Goal: Communication & Community: Answer question/provide support

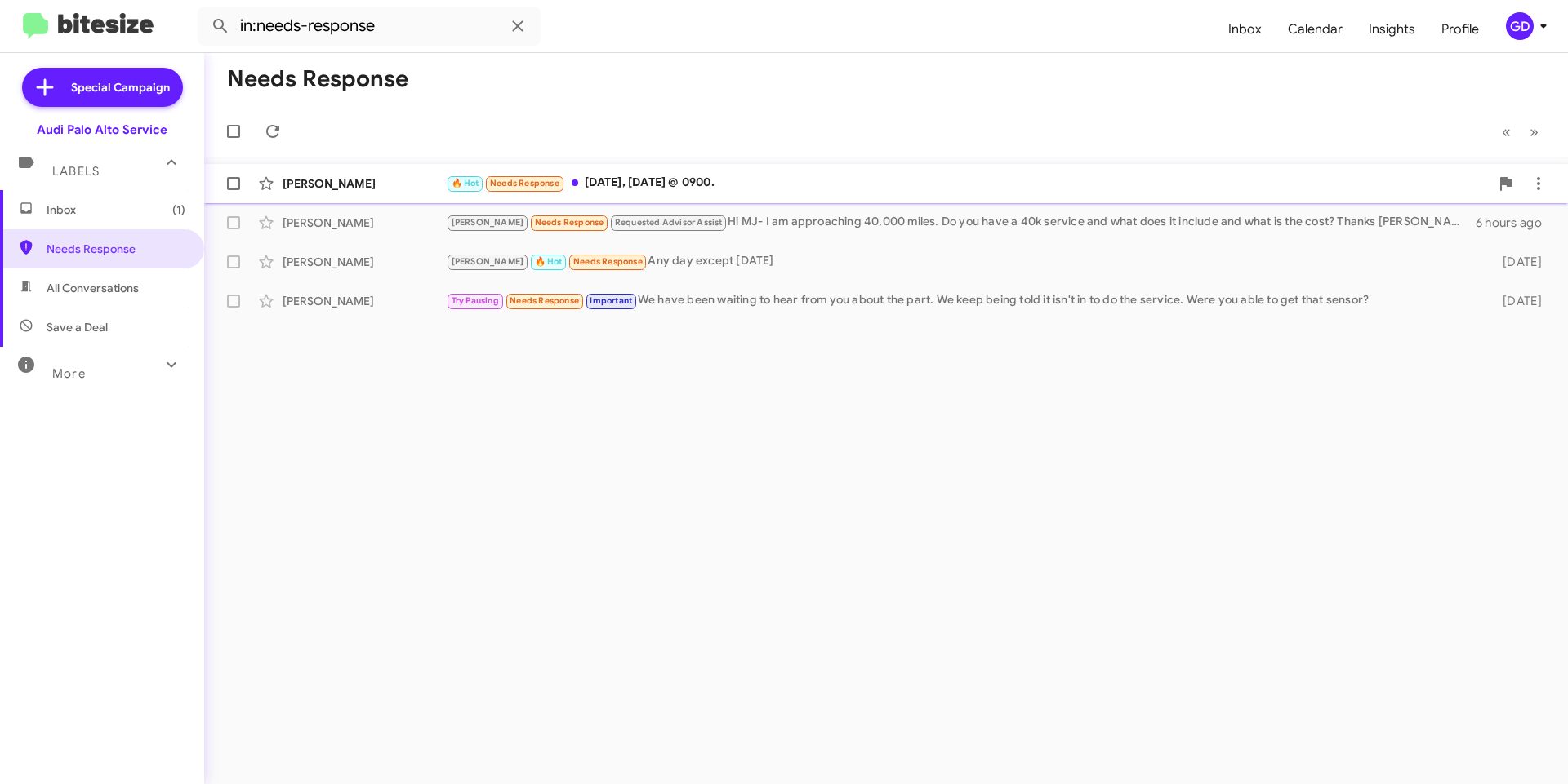
click at [679, 182] on div "🔥 Hot Needs Response [DATE], [DATE] @ 0900." at bounding box center [967, 183] width 1044 height 18
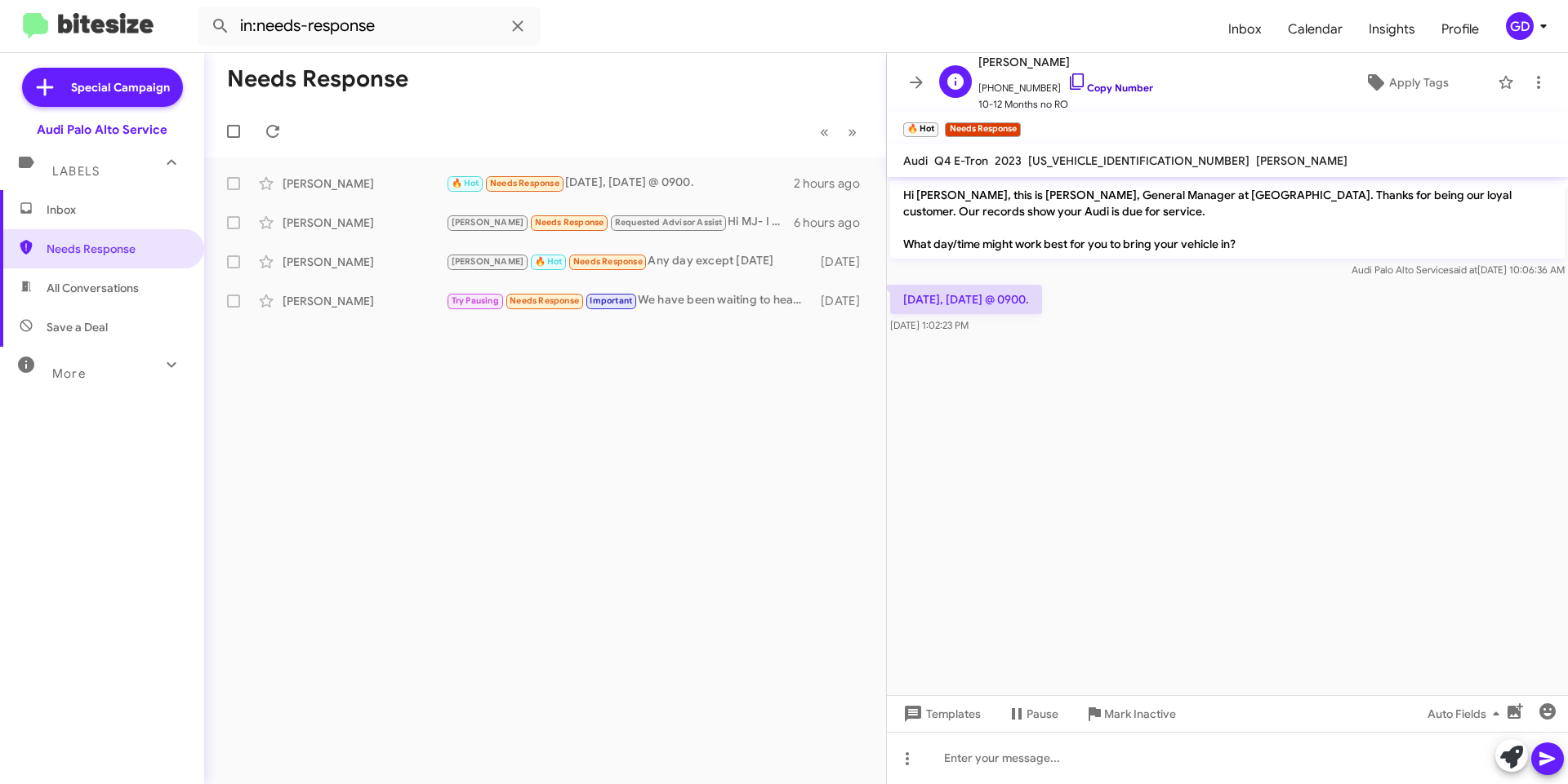
click at [1109, 88] on link "Copy Number" at bounding box center [1110, 87] width 86 height 13
click at [1025, 759] on div at bounding box center [1228, 758] width 681 height 52
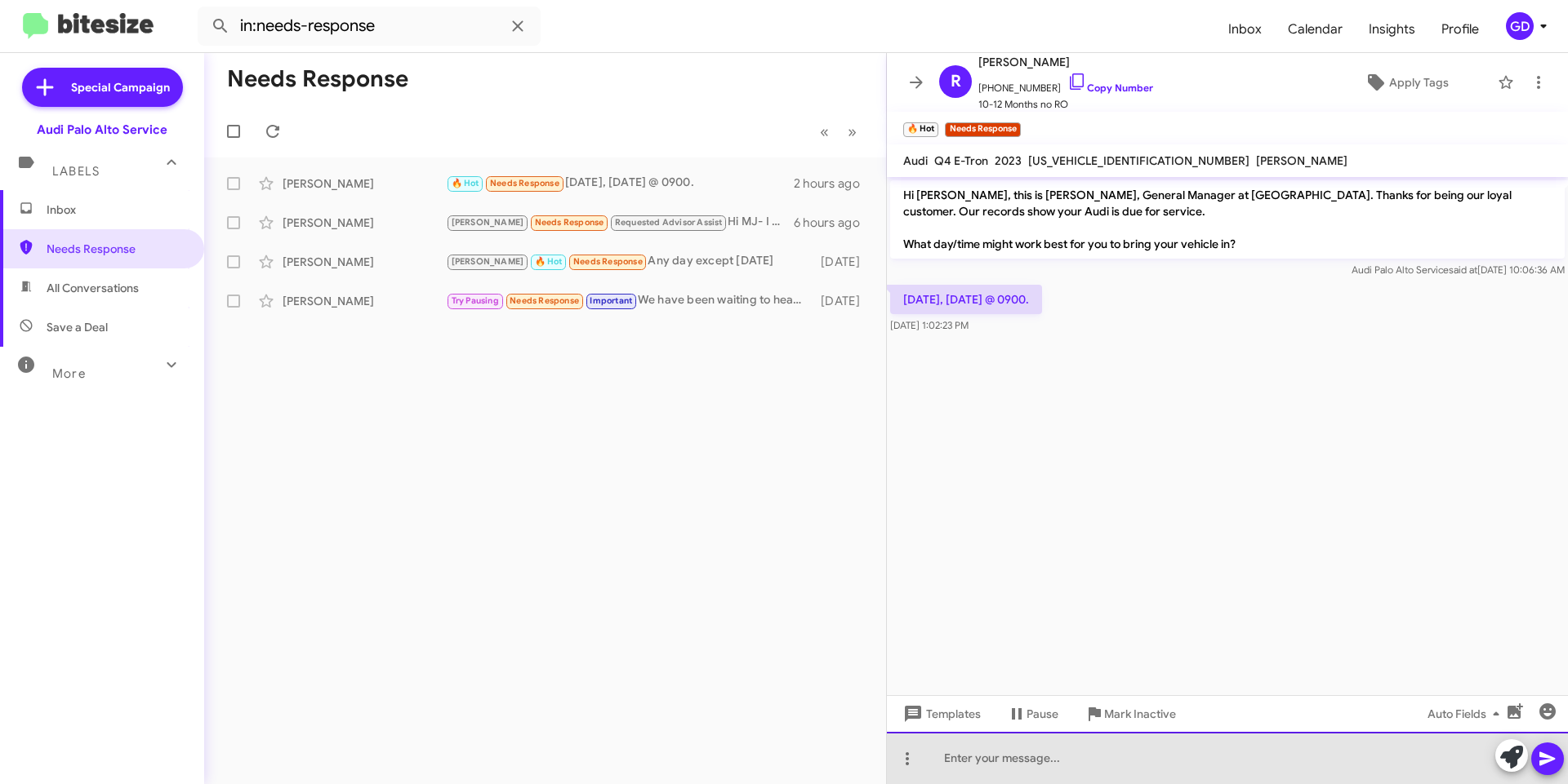
paste div
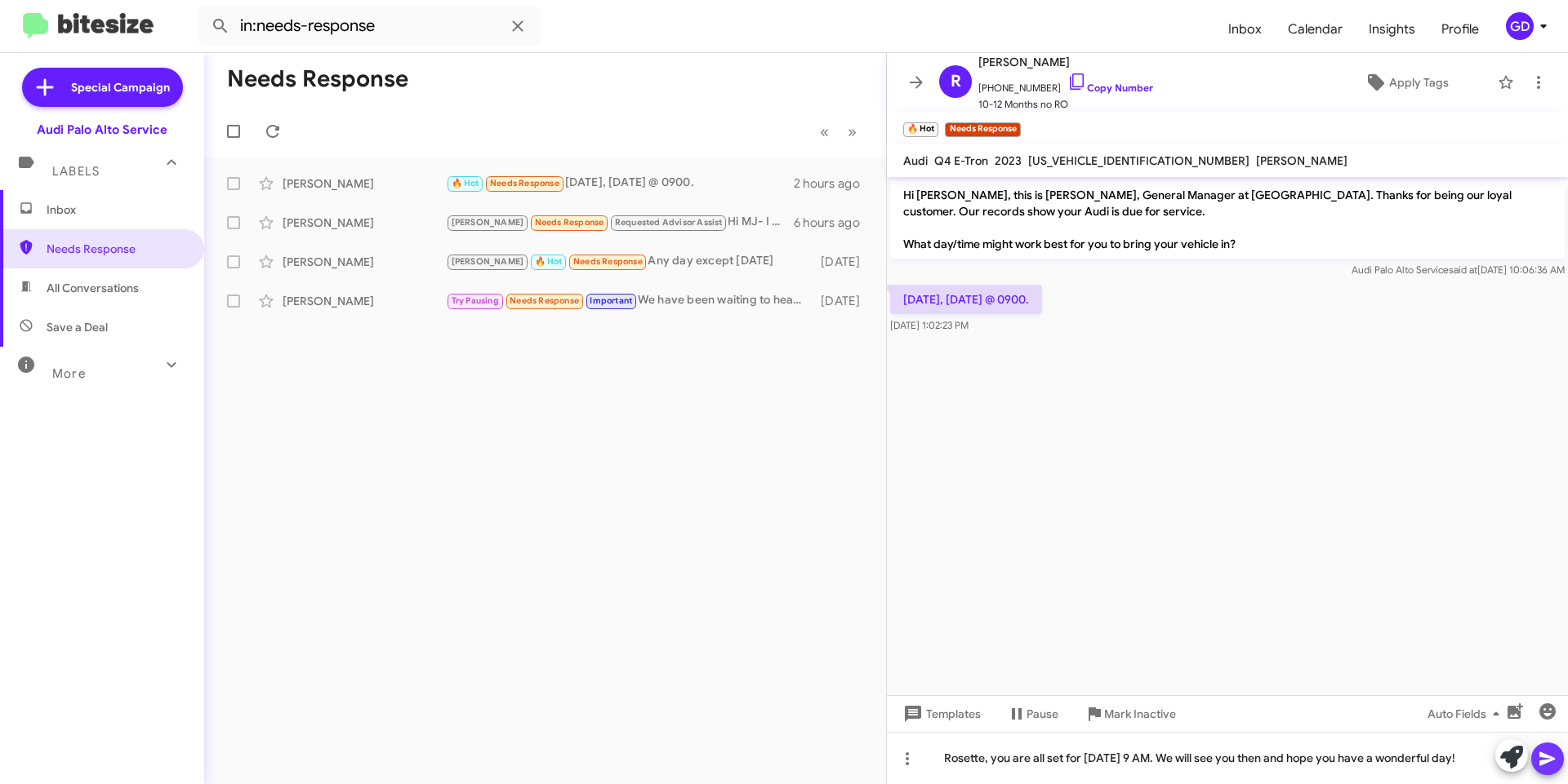
drag, startPoint x: 1557, startPoint y: 763, endPoint x: 1566, endPoint y: 693, distance: 70.6
click at [1560, 763] on button at bounding box center [1548, 759] width 33 height 33
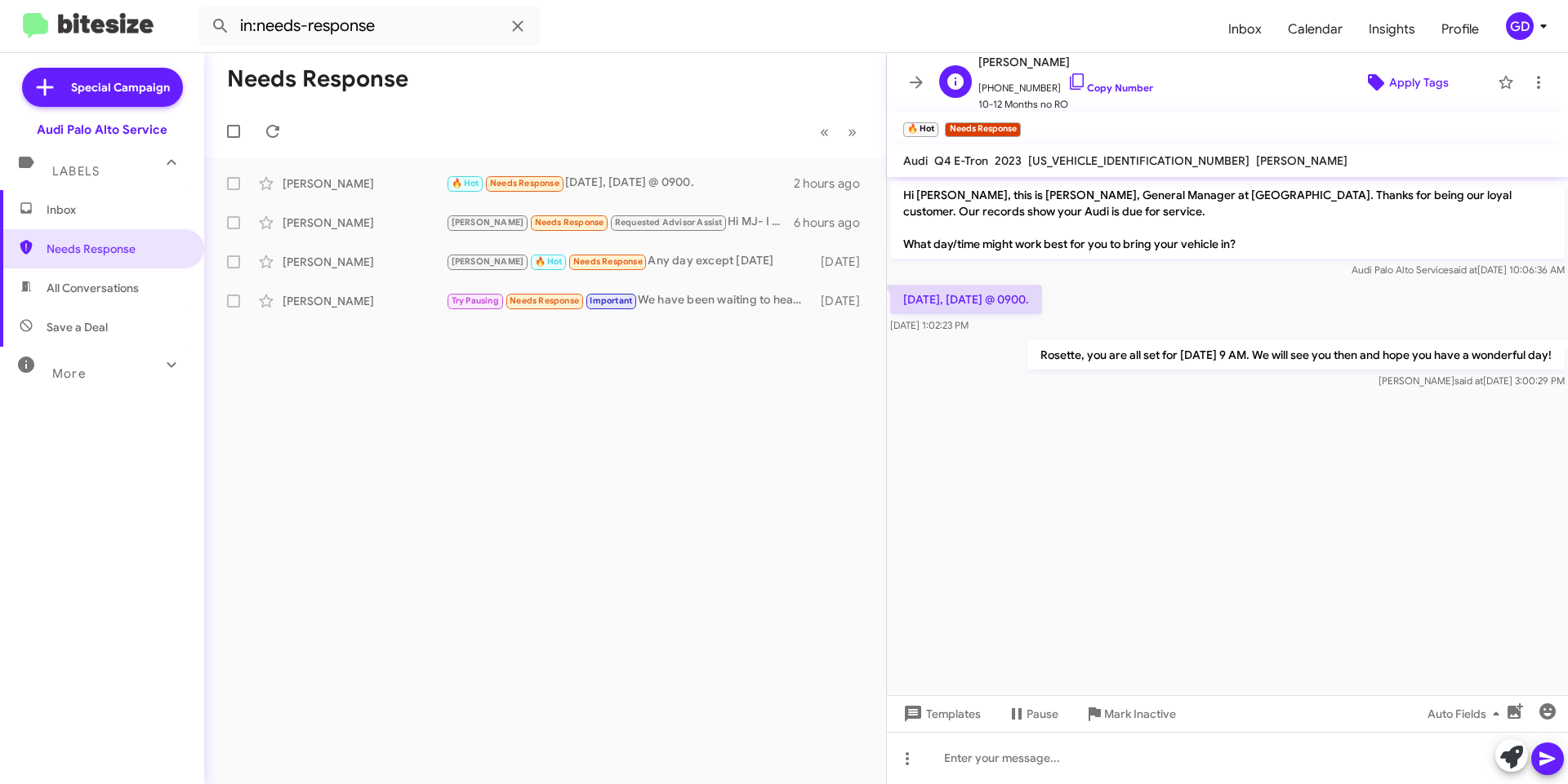
click at [1423, 76] on span "Apply Tags" at bounding box center [1419, 82] width 60 height 29
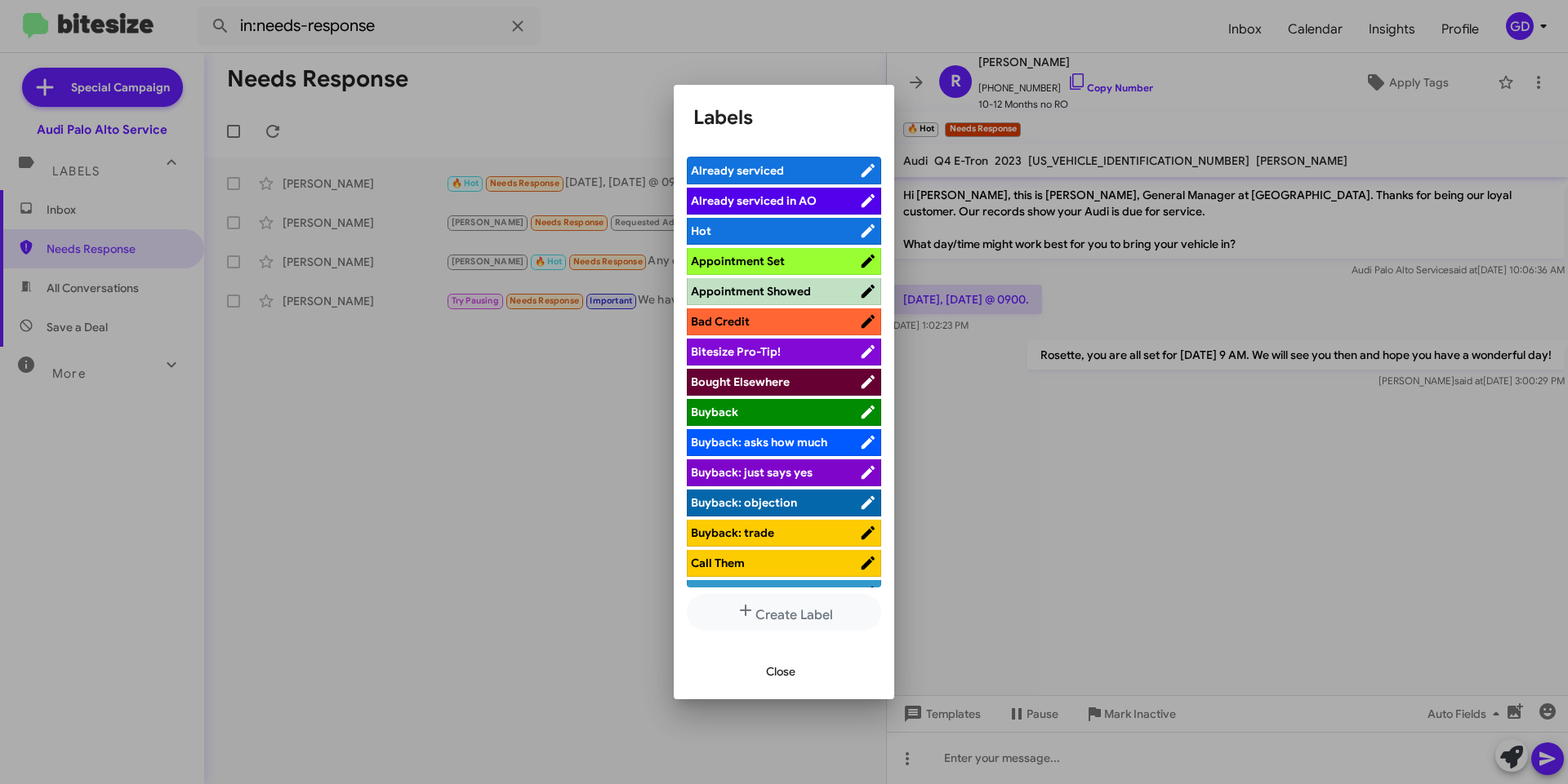
click at [757, 264] on span "Appointment Set" at bounding box center [737, 261] width 94 height 15
drag, startPoint x: 776, startPoint y: 682, endPoint x: 926, endPoint y: 688, distance: 150.1
click at [782, 682] on span "Close" at bounding box center [781, 672] width 29 height 29
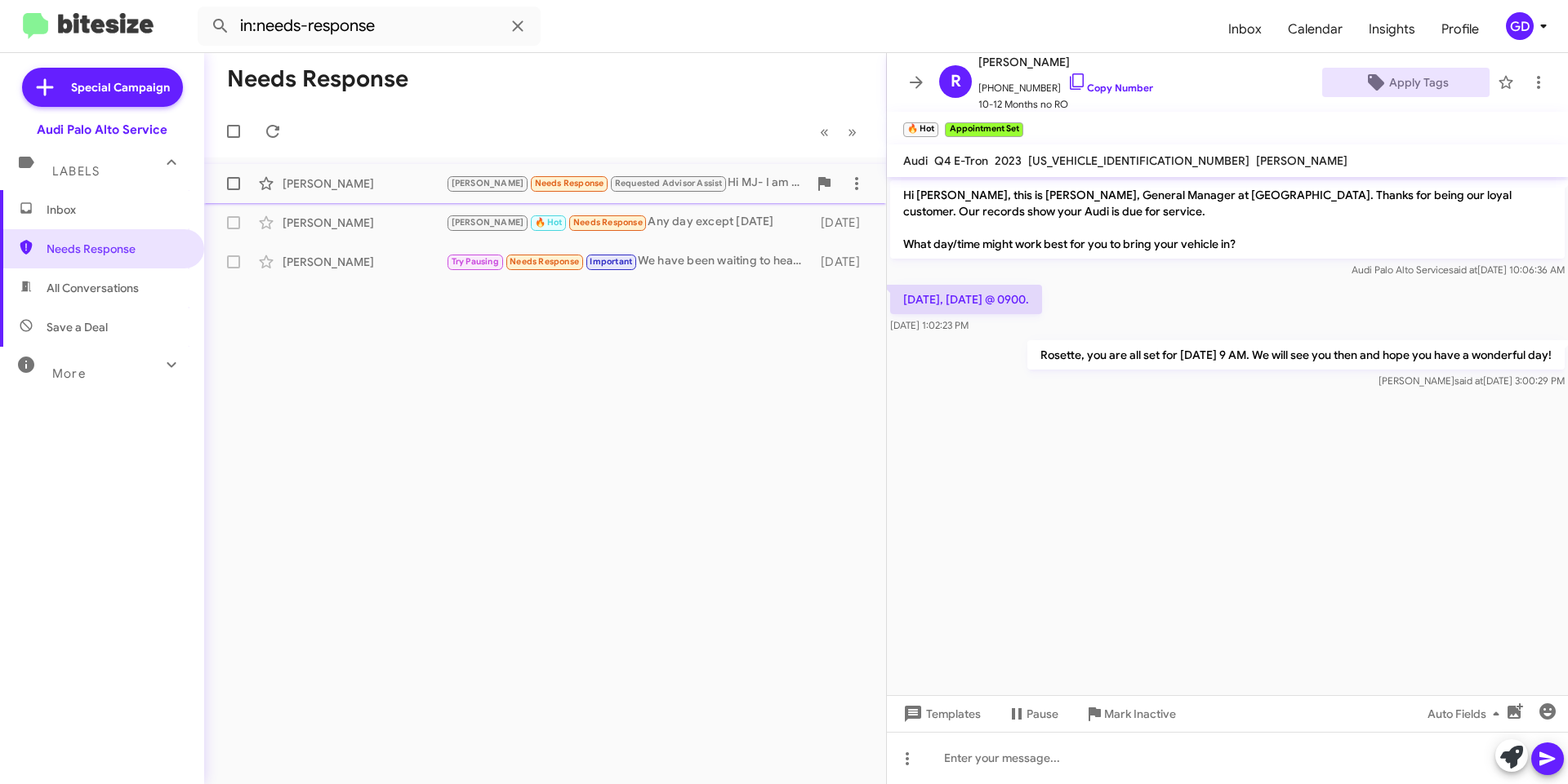
click at [322, 185] on div "[PERSON_NAME]" at bounding box center [364, 184] width 163 height 16
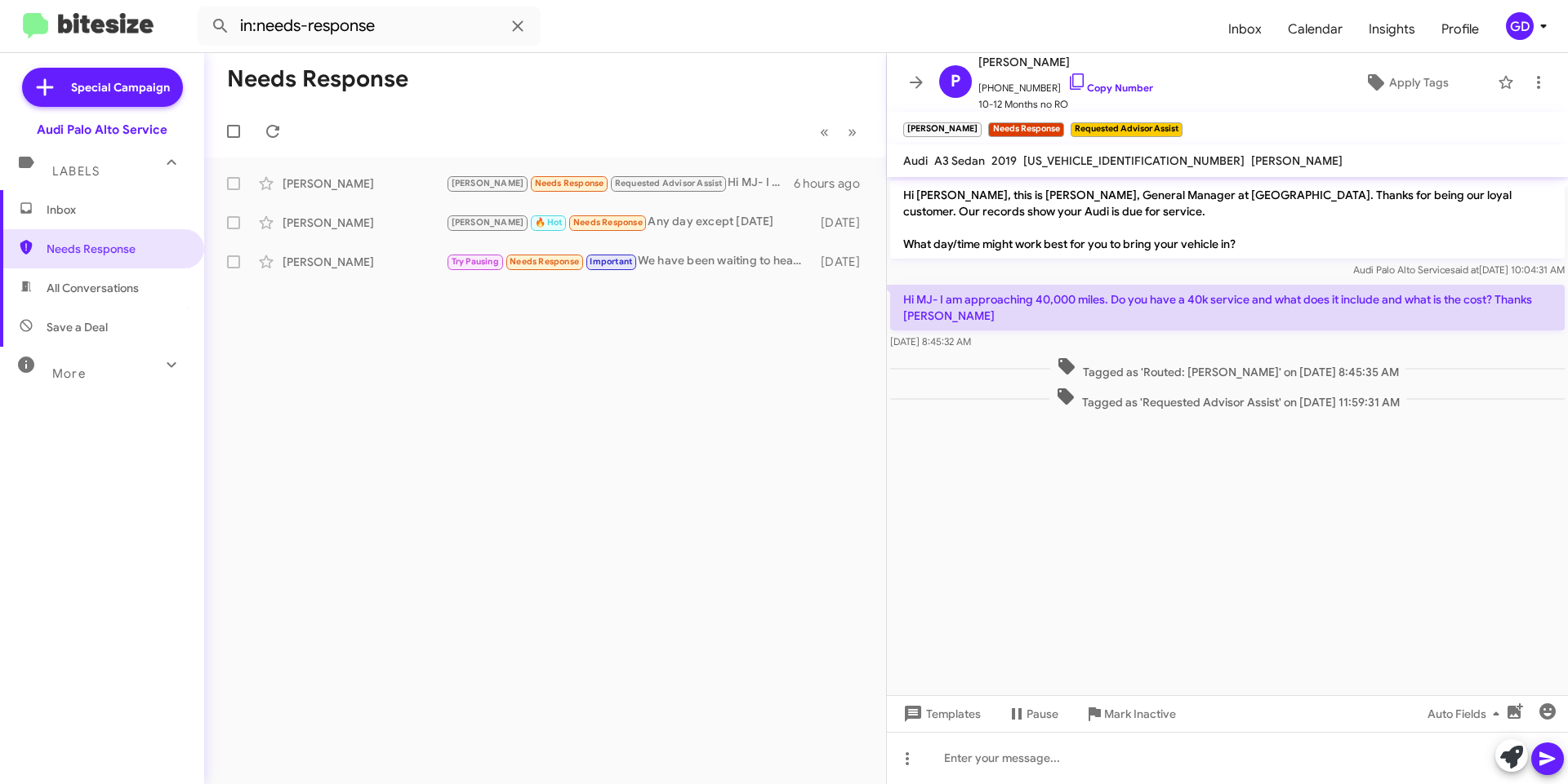
click at [523, 525] on div "Needs Response « Previous » Next [PERSON_NAME] Needs Response Requested Advisor…" at bounding box center [545, 419] width 682 height 732
click at [86, 291] on span "All Conversations" at bounding box center [92, 288] width 92 height 16
type input "in:all-conversations"
